Goal: Task Accomplishment & Management: Manage account settings

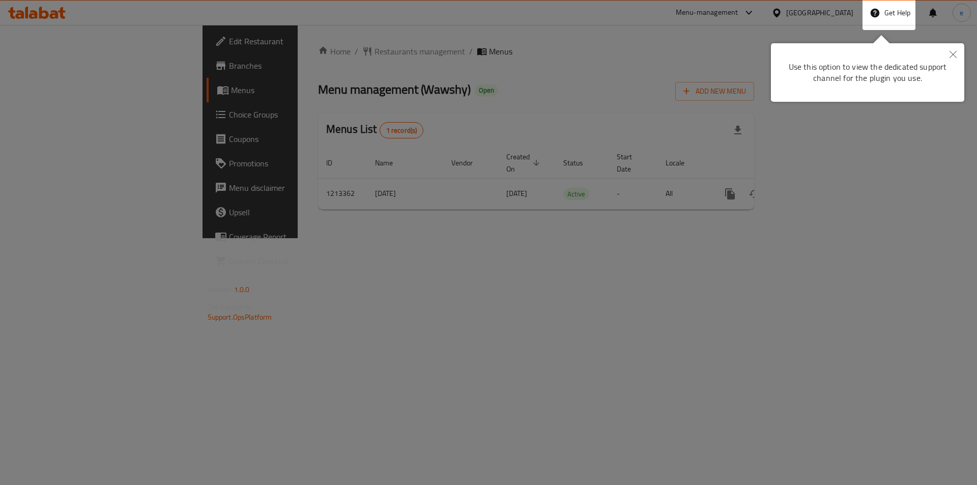
click at [948, 55] on button "Close" at bounding box center [953, 54] width 22 height 23
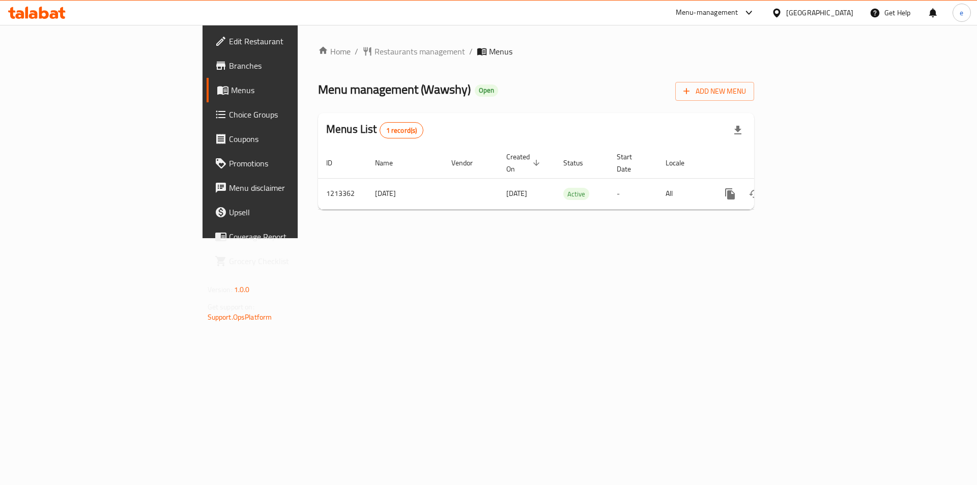
click at [854, 13] on div "[GEOGRAPHIC_DATA]" at bounding box center [812, 13] width 98 height 24
click at [782, 15] on icon at bounding box center [776, 13] width 11 height 11
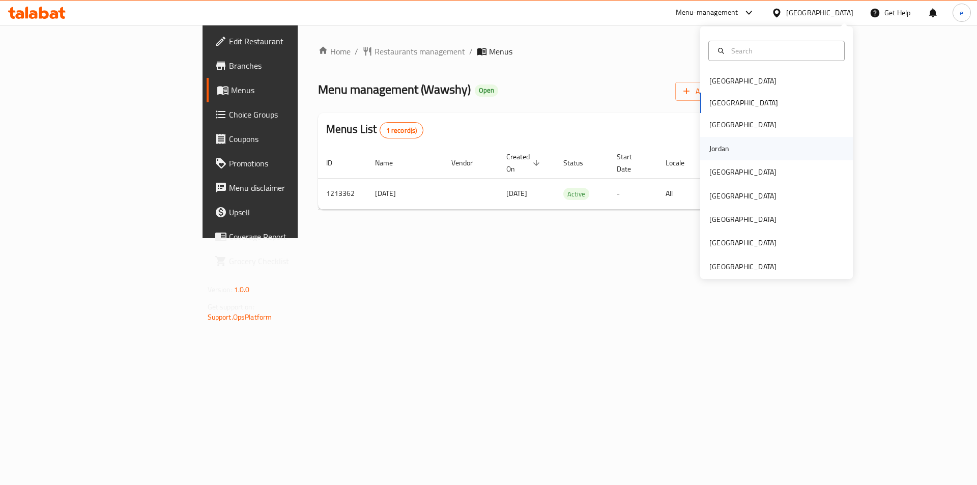
click at [715, 153] on div "Jordan" at bounding box center [719, 148] width 20 height 11
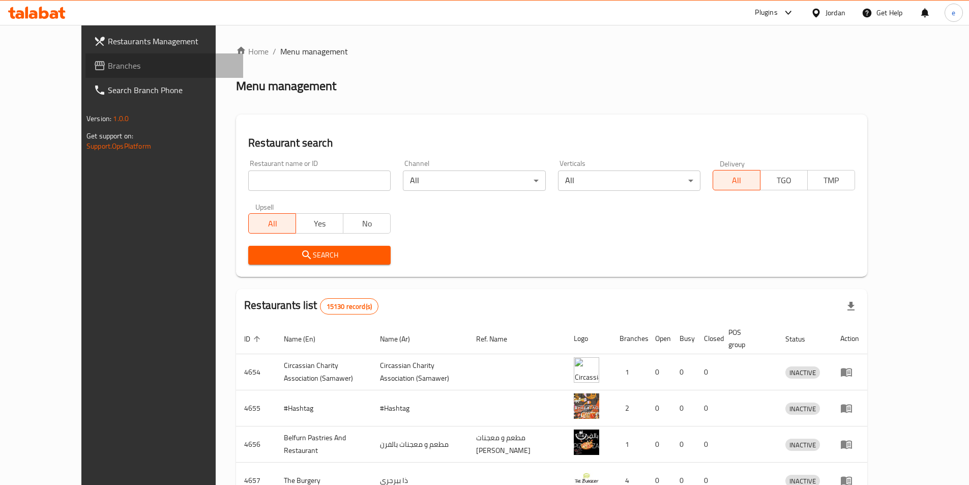
click at [94, 64] on icon at bounding box center [100, 66] width 12 height 12
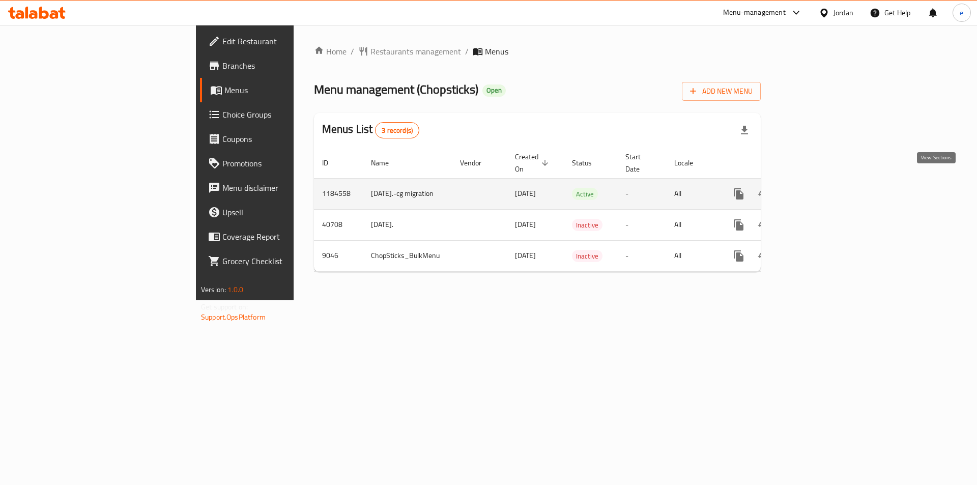
click at [818, 189] on icon "enhanced table" at bounding box center [812, 194] width 12 height 12
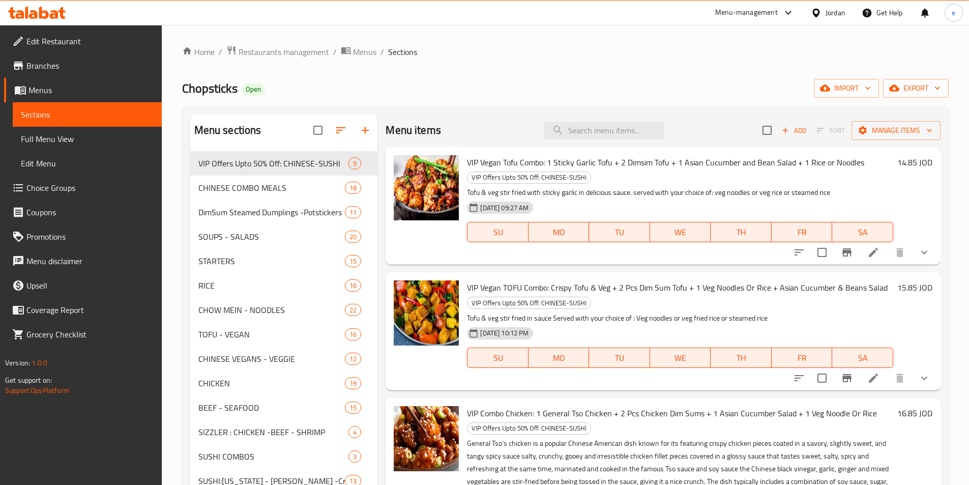
click at [20, 185] on icon at bounding box center [19, 188] width 10 height 8
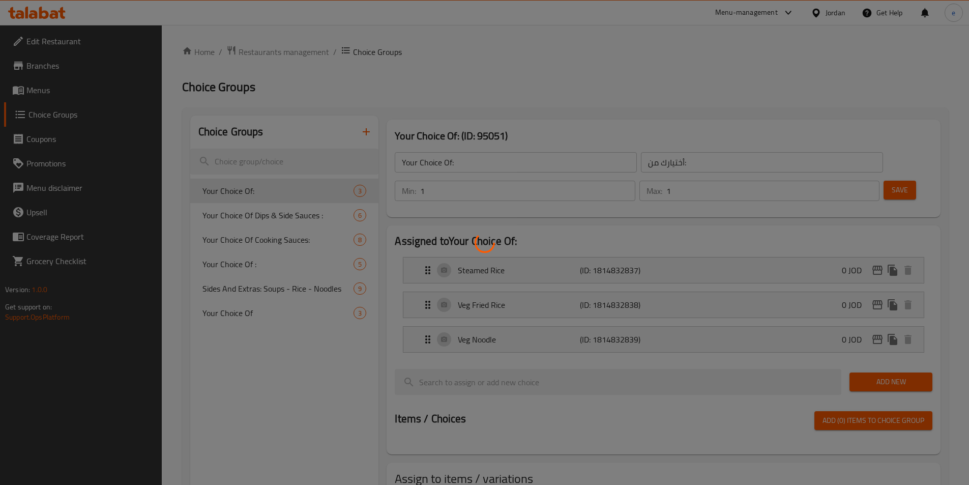
click at [497, 81] on div at bounding box center [484, 242] width 969 height 485
click at [269, 208] on div at bounding box center [484, 242] width 969 height 485
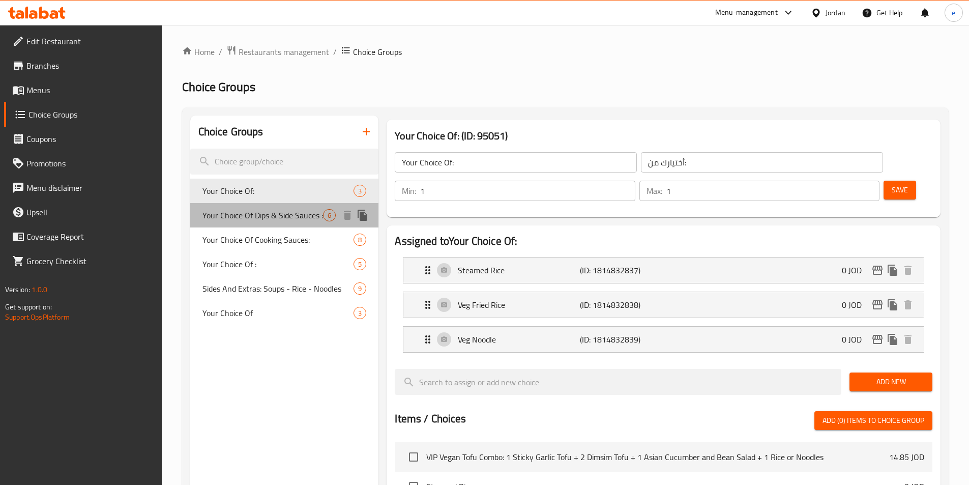
click at [303, 212] on span "Your Choice Of Dips & Side Sauces :" at bounding box center [263, 215] width 121 height 12
type input "Your Choice Of Dips & Side Sauces :"
type input "اختيارك من الصلصات الجانبية والغموس:"
type input "0"
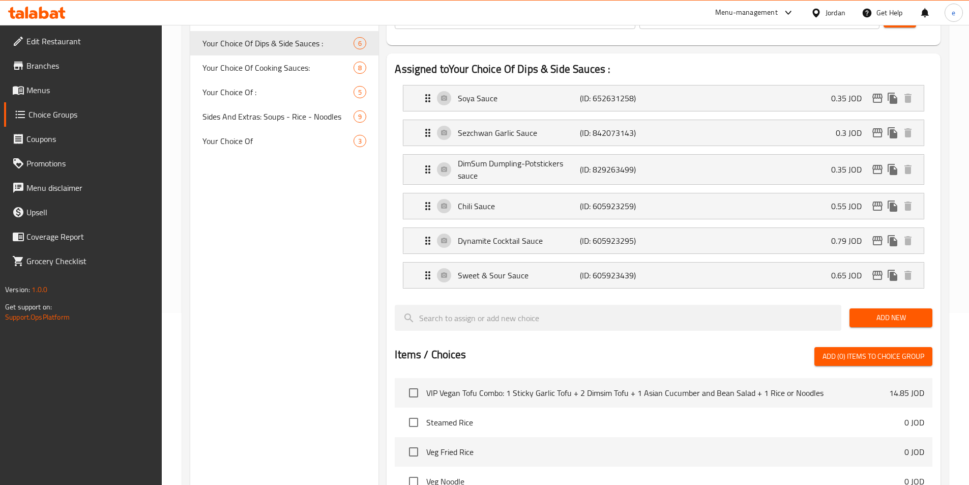
scroll to position [79, 0]
